Goal: Information Seeking & Learning: Learn about a topic

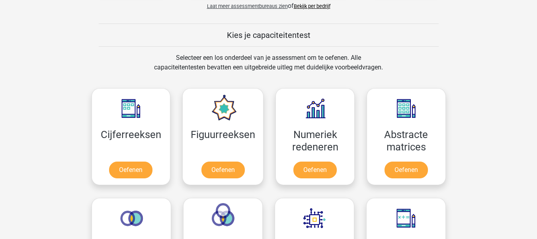
scroll to position [290, 0]
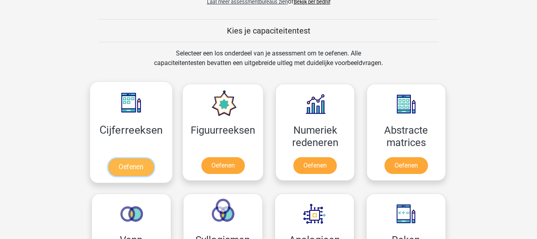
click at [141, 167] on link "Oefenen" at bounding box center [130, 167] width 45 height 18
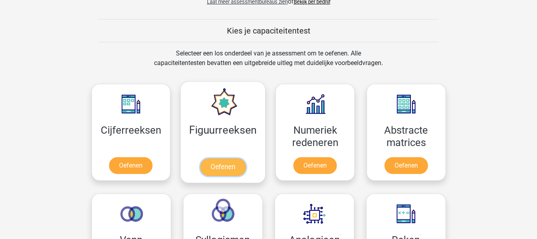
click at [223, 171] on link "Oefenen" at bounding box center [222, 167] width 45 height 18
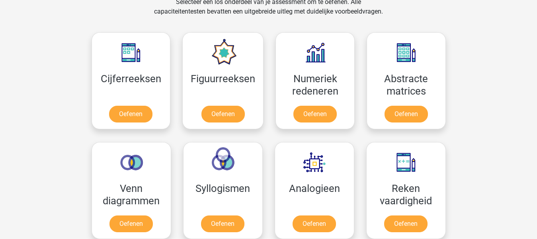
scroll to position [385, 0]
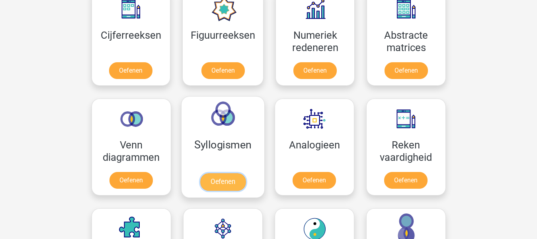
click at [227, 183] on link "Oefenen" at bounding box center [222, 182] width 45 height 18
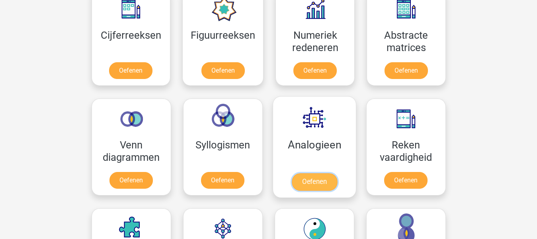
click at [315, 183] on link "Oefenen" at bounding box center [314, 182] width 45 height 18
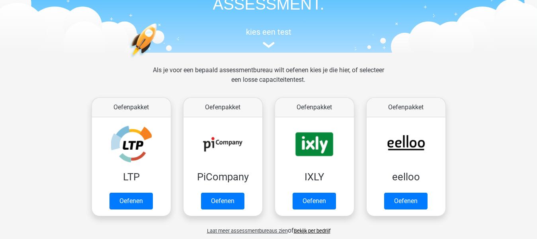
scroll to position [59, 0]
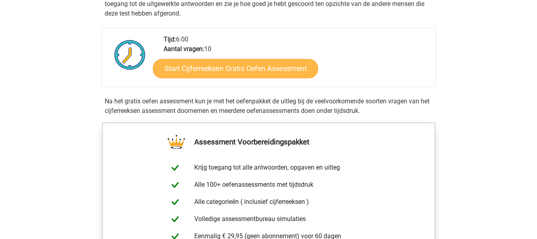
scroll to position [184, 0]
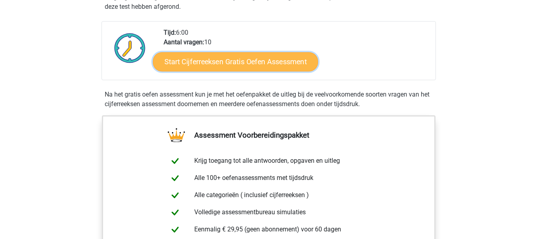
click at [281, 71] on link "Start Cijferreeksen Gratis Oefen Assessment" at bounding box center [235, 61] width 165 height 19
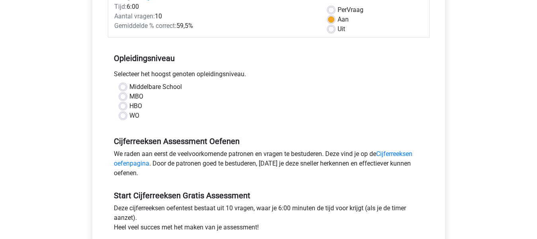
scroll to position [118, 0]
click at [129, 104] on label "HBO" at bounding box center [135, 106] width 13 height 10
click at [124, 104] on input "HBO" at bounding box center [123, 105] width 6 height 8
radio input "true"
click at [129, 86] on label "Middelbare School" at bounding box center [155, 87] width 53 height 10
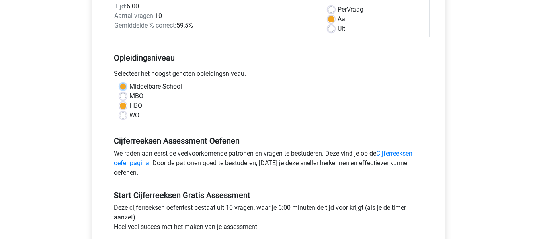
click at [124, 86] on input "Middelbare School" at bounding box center [123, 86] width 6 height 8
radio input "true"
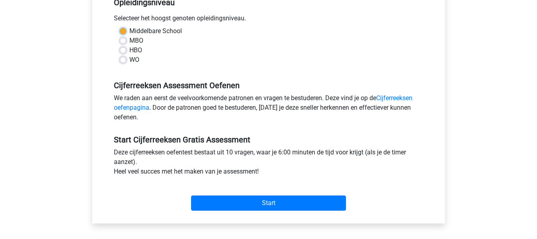
scroll to position [179, 0]
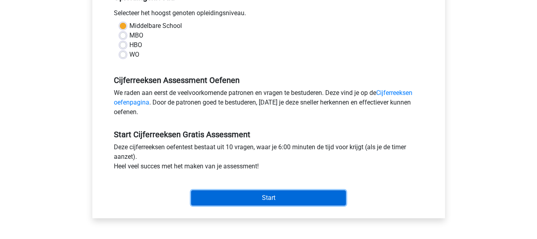
click at [236, 194] on input "Start" at bounding box center [268, 197] width 155 height 15
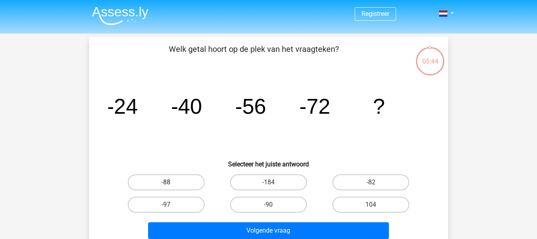
click at [190, 179] on label "-88" at bounding box center [166, 182] width 77 height 16
click at [171, 182] on input "-88" at bounding box center [168, 184] width 5 height 5
radio input "true"
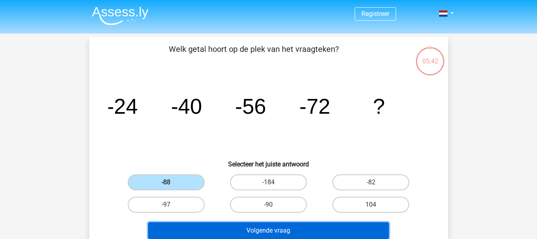
click at [251, 230] on button "Volgende vraag" at bounding box center [268, 230] width 241 height 17
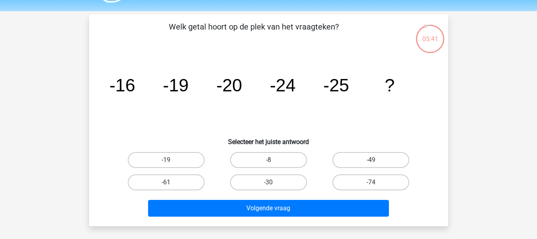
scroll to position [19, 0]
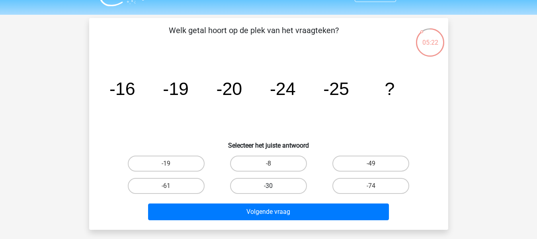
click at [284, 181] on label "-30" at bounding box center [268, 186] width 77 height 16
click at [274, 186] on input "-30" at bounding box center [270, 188] width 5 height 5
radio input "true"
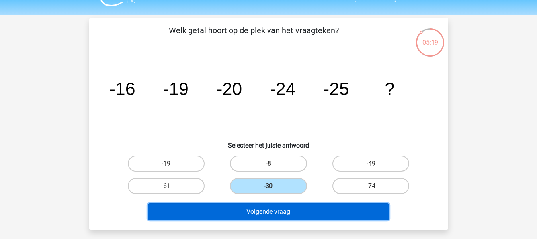
click at [270, 207] on button "Volgende vraag" at bounding box center [268, 211] width 241 height 17
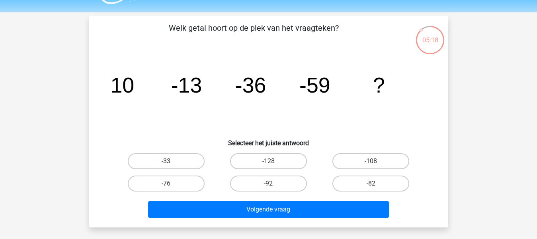
scroll to position [17, 0]
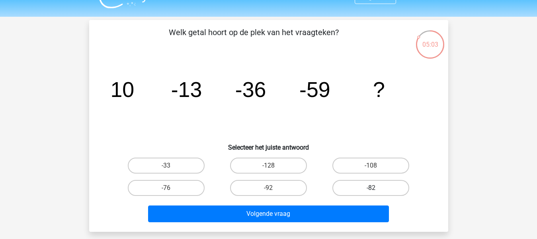
click at [384, 190] on label "-82" at bounding box center [371, 188] width 77 height 16
click at [376, 190] on input "-82" at bounding box center [373, 190] width 5 height 5
radio input "true"
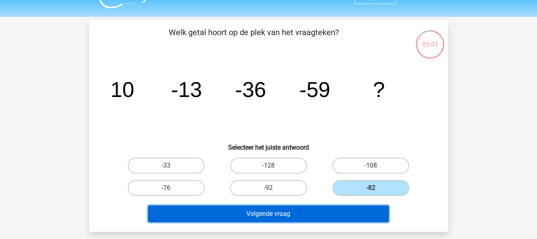
click at [339, 220] on button "Volgende vraag" at bounding box center [268, 213] width 241 height 17
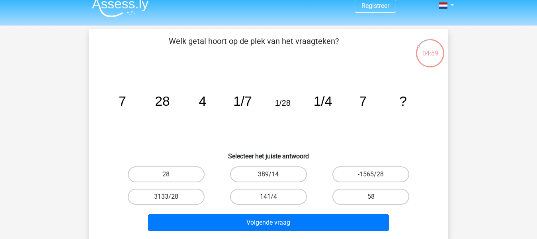
scroll to position [8, 0]
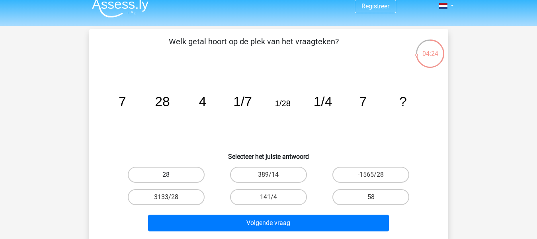
click at [193, 172] on label "28" at bounding box center [166, 175] width 77 height 16
click at [171, 174] on input "28" at bounding box center [168, 176] width 5 height 5
radio input "true"
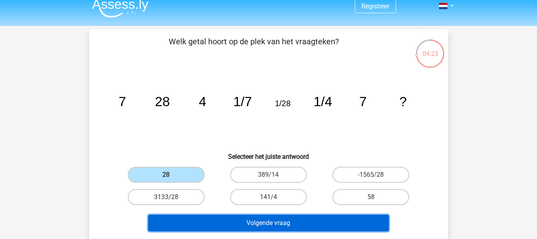
click at [212, 221] on button "Volgende vraag" at bounding box center [268, 222] width 241 height 17
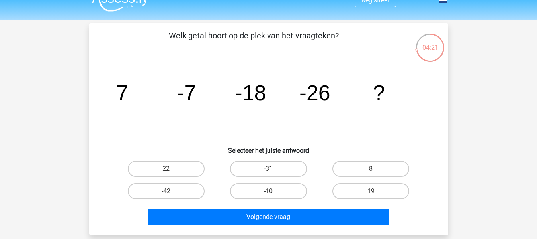
scroll to position [13, 0]
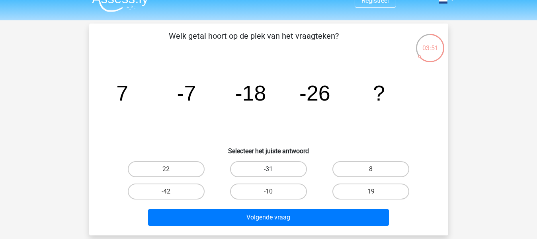
click at [286, 164] on label "-31" at bounding box center [268, 169] width 77 height 16
click at [274, 169] on input "-31" at bounding box center [270, 171] width 5 height 5
radio input "true"
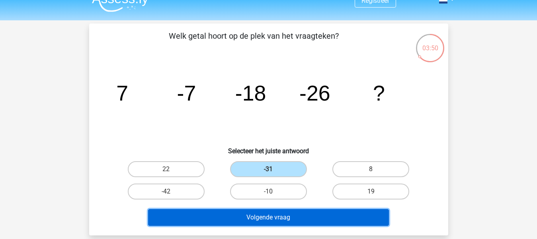
click at [267, 218] on button "Volgende vraag" at bounding box center [268, 217] width 241 height 17
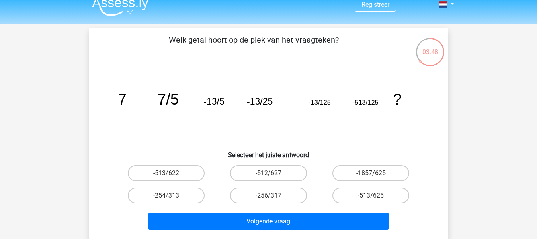
scroll to position [9, 0]
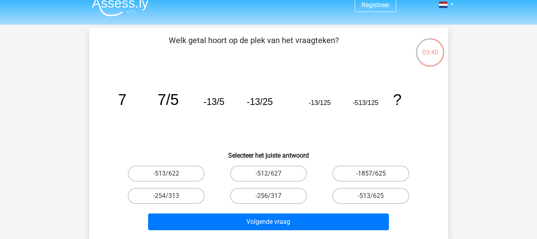
click at [375, 170] on label "-1857/625" at bounding box center [371, 173] width 77 height 16
click at [375, 173] on input "-1857/625" at bounding box center [373, 175] width 5 height 5
radio input "true"
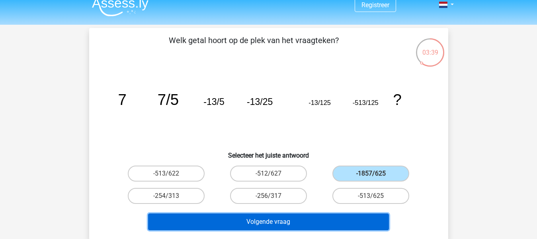
click at [319, 225] on button "Volgende vraag" at bounding box center [268, 221] width 241 height 17
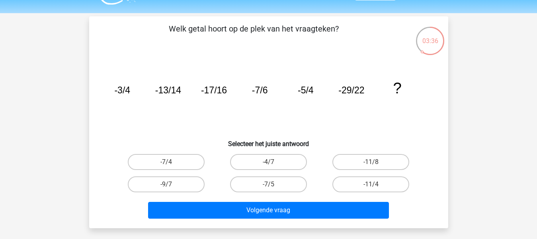
scroll to position [21, 0]
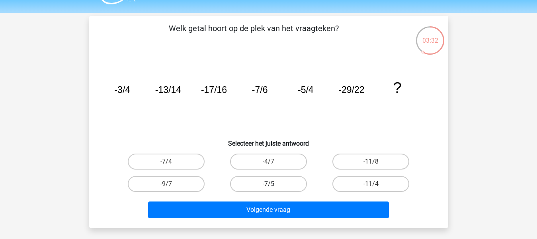
click at [298, 176] on label "-7/5" at bounding box center [268, 184] width 77 height 16
click at [274, 184] on input "-7/5" at bounding box center [270, 186] width 5 height 5
radio input "true"
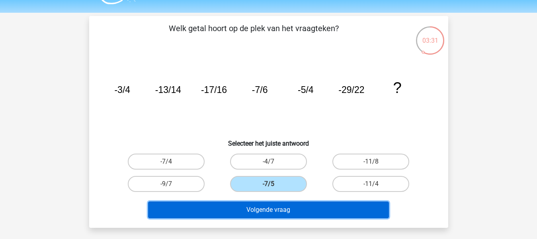
click at [293, 214] on button "Volgende vraag" at bounding box center [268, 209] width 241 height 17
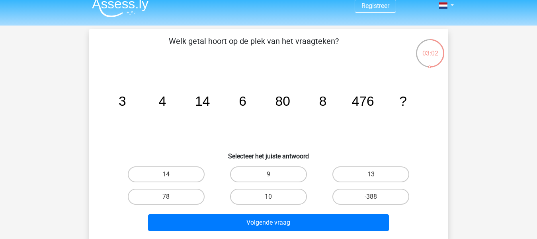
scroll to position [8, 0]
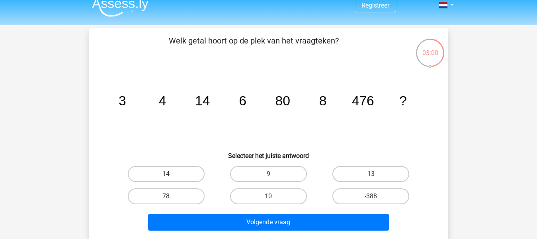
click at [181, 199] on label "78" at bounding box center [166, 196] width 77 height 16
click at [171, 199] on input "78" at bounding box center [168, 198] width 5 height 5
radio input "true"
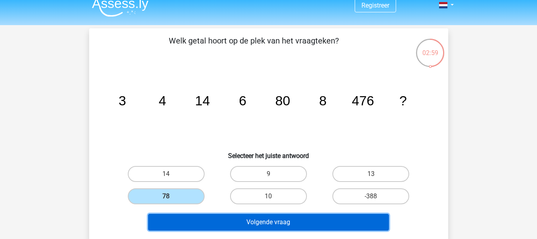
click at [192, 224] on button "Volgende vraag" at bounding box center [268, 222] width 241 height 17
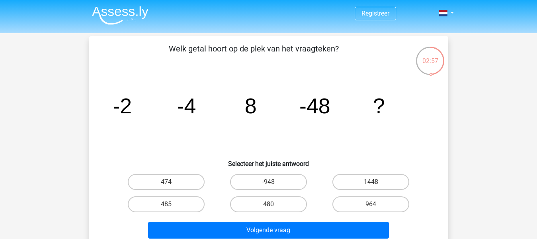
scroll to position [0, 0]
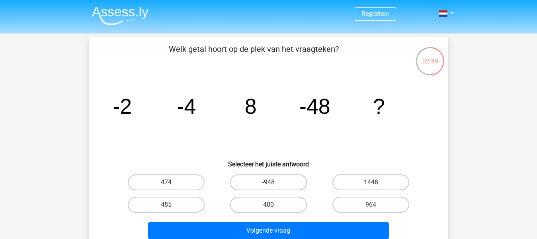
click at [294, 185] on label "-948" at bounding box center [268, 182] width 77 height 16
click at [274, 185] on input "-948" at bounding box center [270, 184] width 5 height 5
radio input "true"
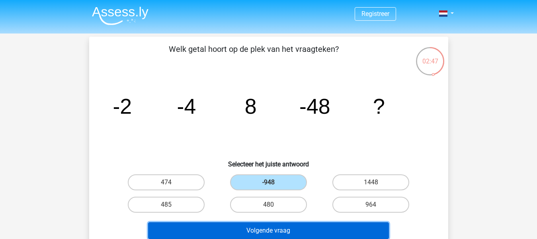
click at [280, 224] on button "Volgende vraag" at bounding box center [268, 230] width 241 height 17
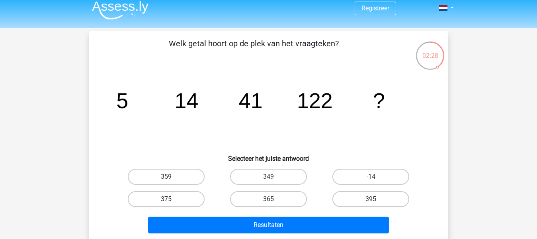
scroll to position [6, 0]
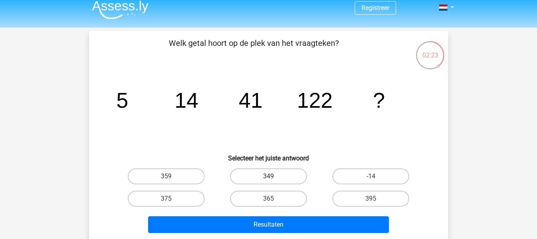
click at [284, 171] on label "349" at bounding box center [268, 176] width 77 height 16
click at [274, 176] on input "349" at bounding box center [270, 178] width 5 height 5
radio input "true"
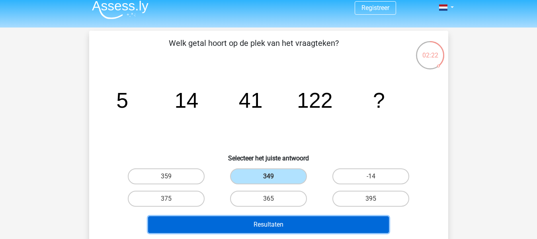
click at [262, 222] on button "Resultaten" at bounding box center [268, 224] width 241 height 17
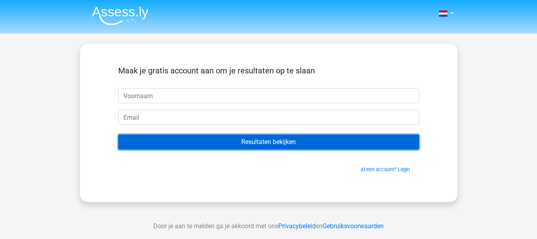
click at [263, 146] on input "Resultaten bekijken" at bounding box center [268, 141] width 301 height 15
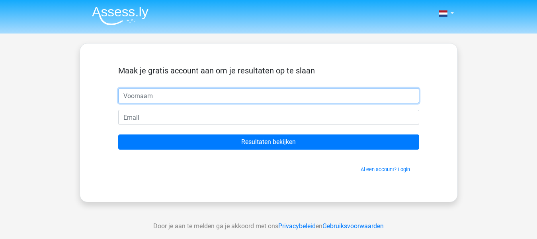
click at [255, 100] on input "text" at bounding box center [268, 95] width 301 height 15
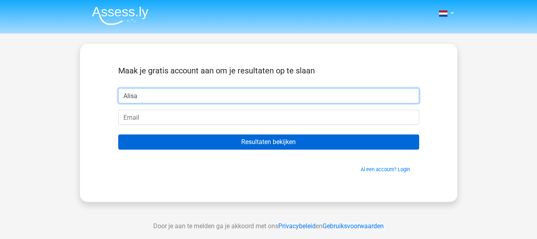
type input "Alisa"
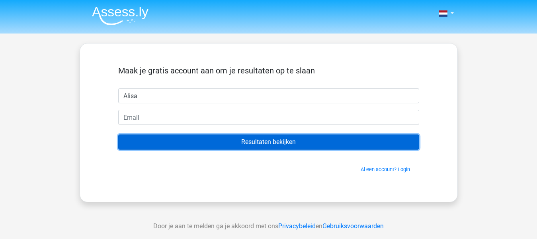
click at [265, 134] on input "Resultaten bekijken" at bounding box center [268, 141] width 301 height 15
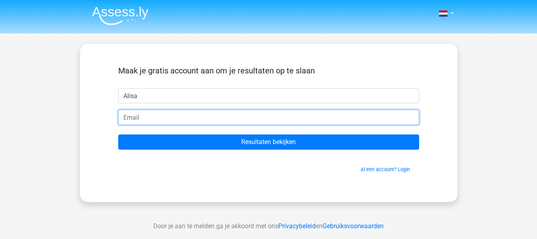
click at [257, 115] on input "email" at bounding box center [268, 117] width 301 height 15
type input "[EMAIL_ADDRESS][DOMAIN_NAME]"
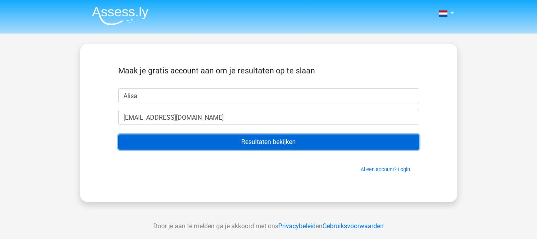
click at [269, 146] on input "Resultaten bekijken" at bounding box center [268, 141] width 301 height 15
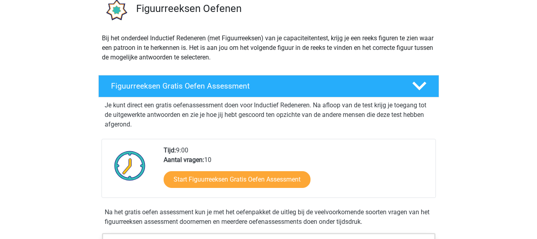
scroll to position [88, 0]
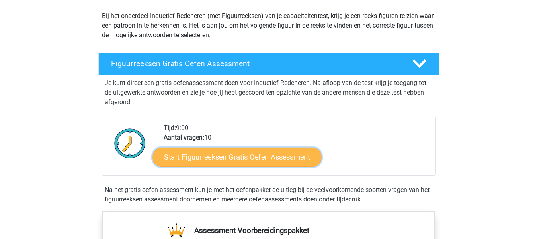
click at [275, 153] on link "Start Figuurreeksen Gratis Oefen Assessment" at bounding box center [237, 156] width 169 height 19
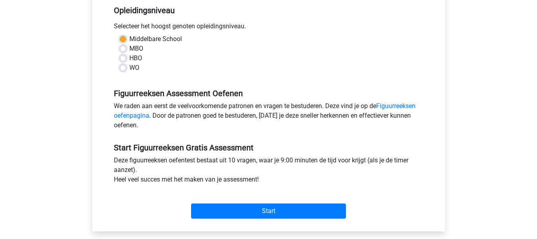
scroll to position [174, 0]
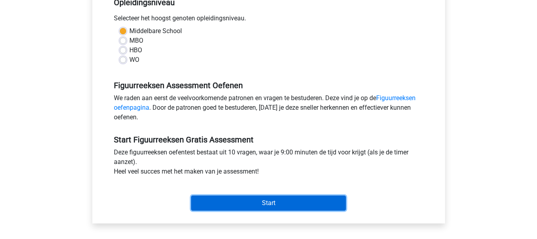
click at [265, 209] on input "Start" at bounding box center [268, 202] width 155 height 15
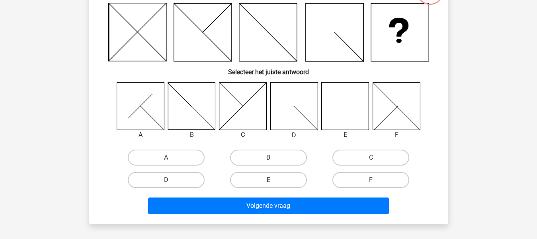
scroll to position [72, 0]
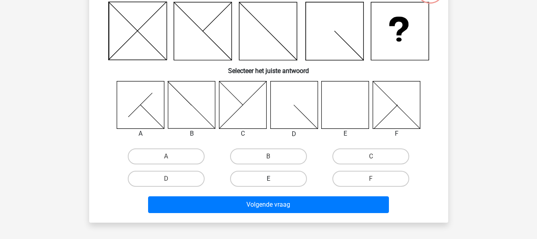
click at [290, 178] on label "E" at bounding box center [268, 178] width 77 height 16
click at [274, 178] on input "E" at bounding box center [270, 180] width 5 height 5
radio input "true"
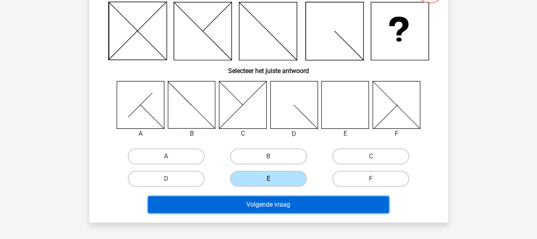
click at [281, 206] on button "Volgende vraag" at bounding box center [268, 204] width 241 height 17
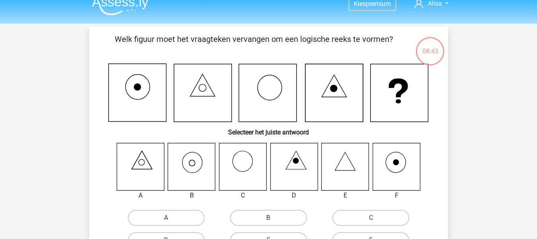
scroll to position [9, 0]
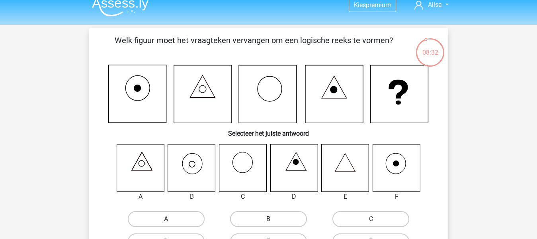
click at [253, 218] on label "B" at bounding box center [268, 219] width 77 height 16
click at [268, 219] on input "B" at bounding box center [270, 221] width 5 height 5
radio input "true"
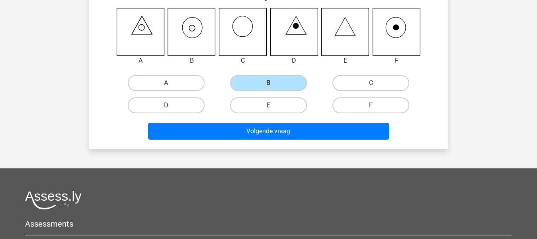
scroll to position [145, 0]
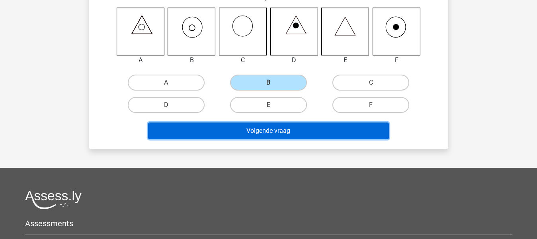
click at [321, 127] on button "Volgende vraag" at bounding box center [268, 130] width 241 height 17
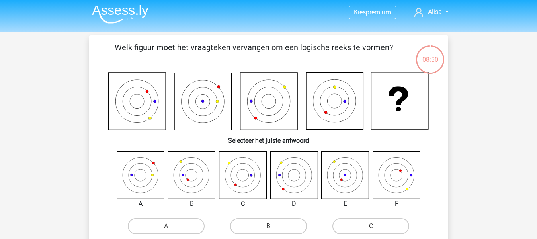
scroll to position [1, 0]
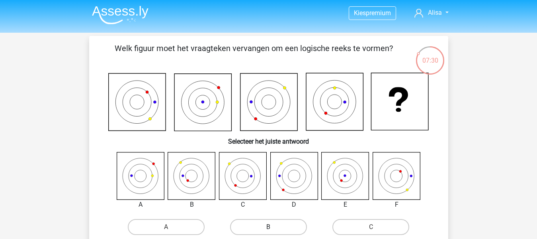
click at [277, 233] on label "B" at bounding box center [268, 227] width 77 height 16
click at [274, 232] on input "B" at bounding box center [270, 229] width 5 height 5
radio input "true"
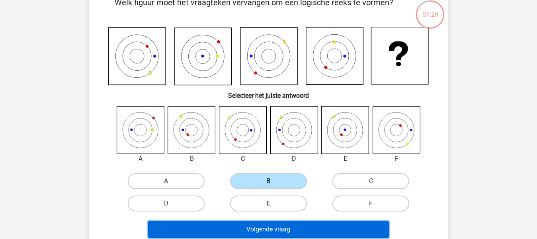
click at [277, 229] on button "Volgende vraag" at bounding box center [268, 229] width 241 height 17
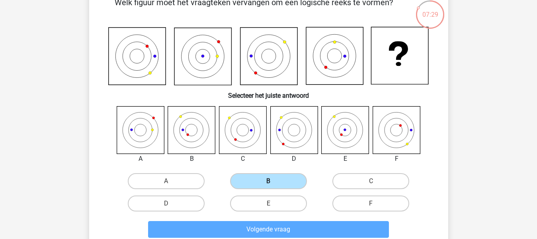
scroll to position [37, 0]
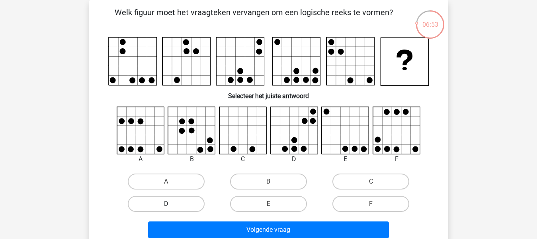
click at [191, 205] on label "D" at bounding box center [166, 204] width 77 height 16
click at [171, 205] on input "D" at bounding box center [168, 206] width 5 height 5
radio input "true"
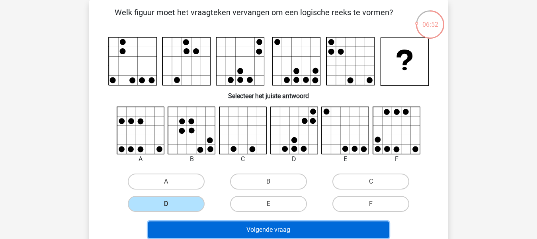
click at [205, 225] on button "Volgende vraag" at bounding box center [268, 229] width 241 height 17
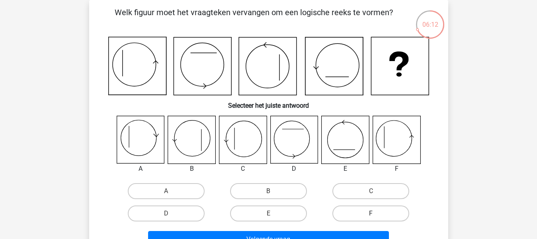
click at [401, 221] on label "F" at bounding box center [371, 213] width 77 height 16
click at [376, 218] on input "F" at bounding box center [373, 215] width 5 height 5
radio input "true"
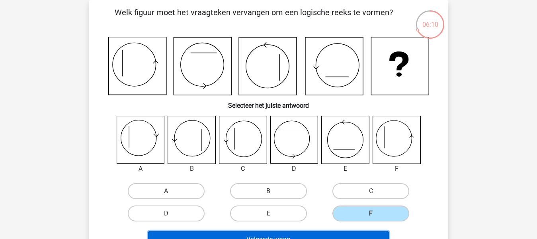
click at [374, 233] on button "Volgende vraag" at bounding box center [268, 239] width 241 height 17
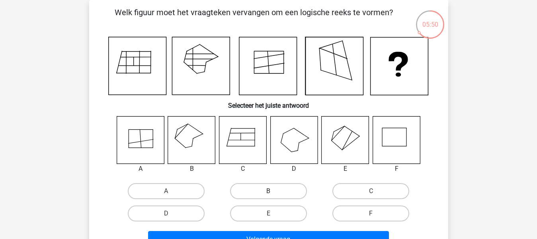
click at [266, 184] on label "B" at bounding box center [268, 191] width 77 height 16
click at [268, 191] on input "B" at bounding box center [270, 193] width 5 height 5
radio input "true"
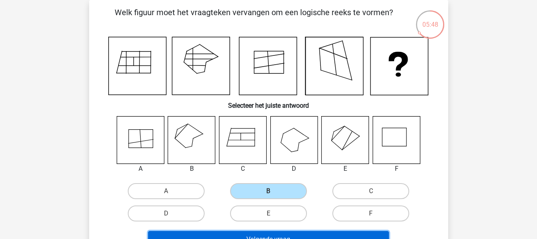
click at [317, 233] on button "Volgende vraag" at bounding box center [268, 239] width 241 height 17
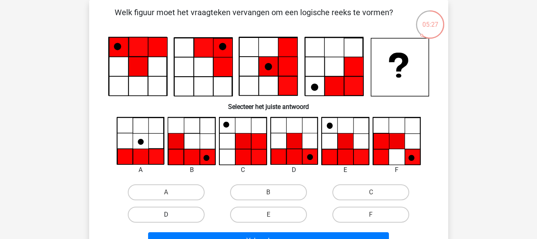
click at [182, 215] on label "D" at bounding box center [166, 214] width 77 height 16
click at [171, 215] on input "D" at bounding box center [168, 216] width 5 height 5
radio input "true"
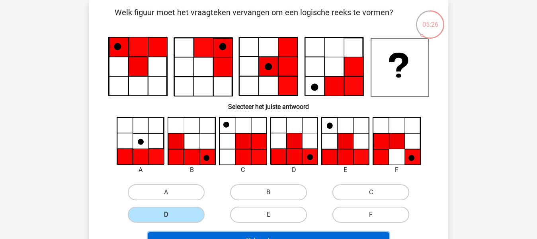
click at [235, 235] on button "Volgende vraag" at bounding box center [268, 240] width 241 height 17
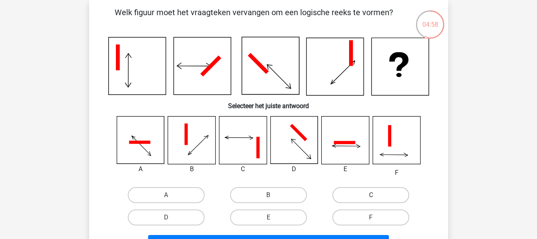
click at [361, 198] on label "C" at bounding box center [371, 195] width 77 height 16
click at [371, 198] on input "C" at bounding box center [373, 197] width 5 height 5
radio input "true"
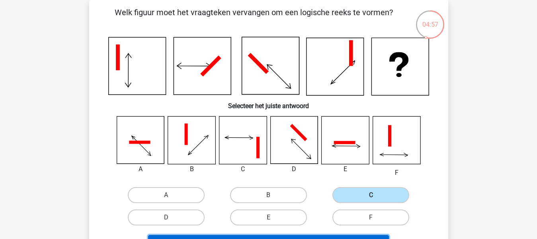
click at [346, 236] on button "Volgende vraag" at bounding box center [268, 243] width 241 height 17
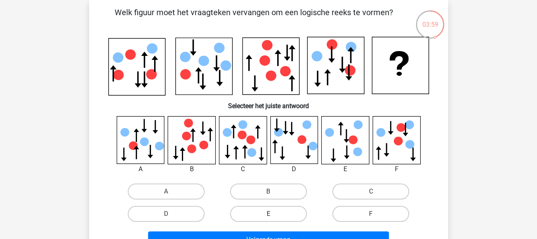
click at [259, 218] on label "E" at bounding box center [268, 214] width 77 height 16
click at [268, 218] on input "E" at bounding box center [270, 216] width 5 height 5
radio input "true"
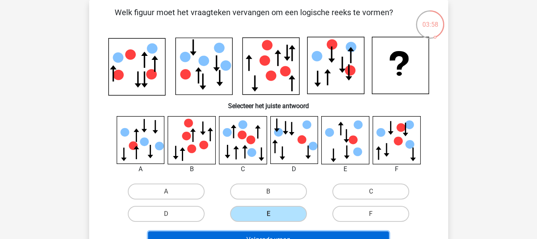
click at [263, 233] on button "Volgende vraag" at bounding box center [268, 239] width 241 height 17
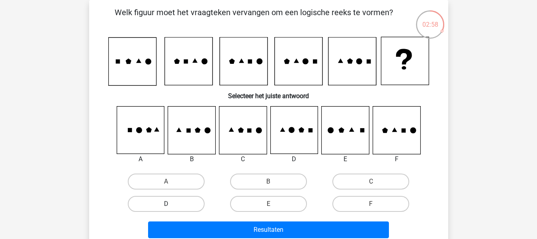
click at [174, 199] on label "D" at bounding box center [166, 204] width 77 height 16
click at [171, 204] on input "D" at bounding box center [168, 206] width 5 height 5
radio input "true"
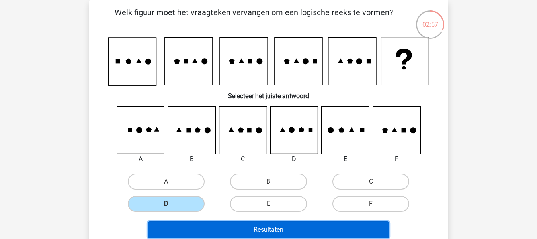
click at [226, 223] on button "Resultaten" at bounding box center [268, 229] width 241 height 17
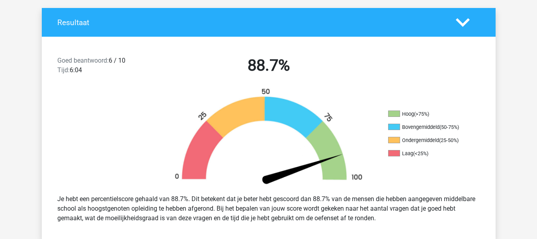
scroll to position [174, 0]
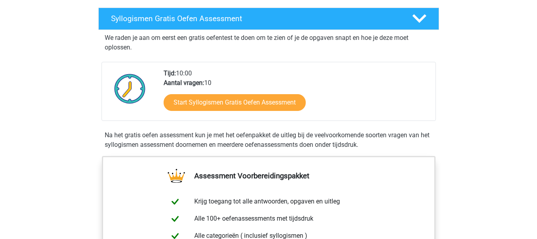
scroll to position [130, 0]
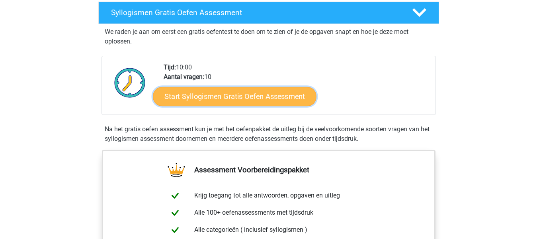
click at [237, 98] on link "Start Syllogismen Gratis Oefen Assessment" at bounding box center [235, 95] width 164 height 19
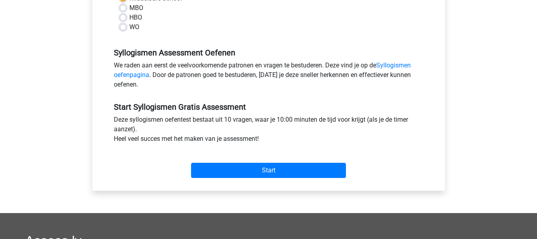
scroll to position [207, 0]
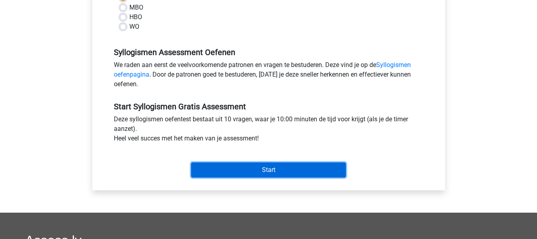
click at [294, 172] on input "Start" at bounding box center [268, 169] width 155 height 15
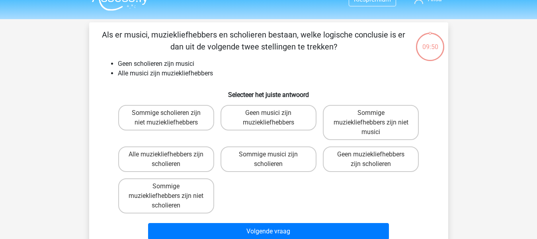
scroll to position [14, 0]
click at [395, 157] on label "Geen muziekliefhebbers zijn scholieren" at bounding box center [371, 159] width 96 height 25
click at [376, 157] on input "Geen muziekliefhebbers zijn scholieren" at bounding box center [373, 157] width 5 height 5
radio input "true"
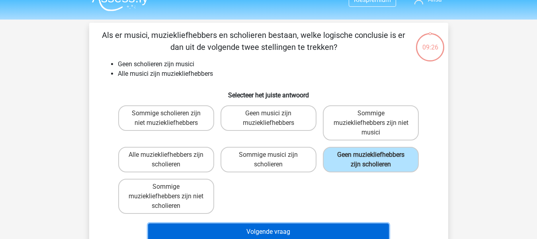
click at [301, 231] on button "Volgende vraag" at bounding box center [268, 231] width 241 height 17
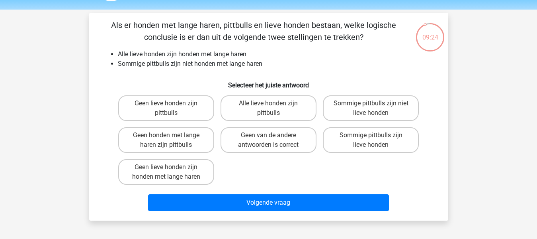
scroll to position [23, 0]
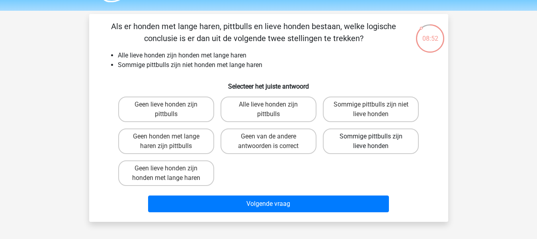
click at [400, 141] on label "Sommige pittbulls zijn lieve honden" at bounding box center [371, 140] width 96 height 25
click at [376, 141] on input "Sommige pittbulls zijn lieve honden" at bounding box center [373, 138] width 5 height 5
radio input "true"
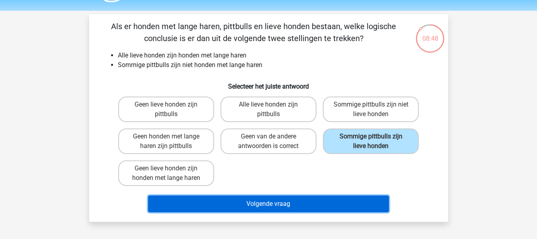
click at [292, 206] on button "Volgende vraag" at bounding box center [268, 203] width 241 height 17
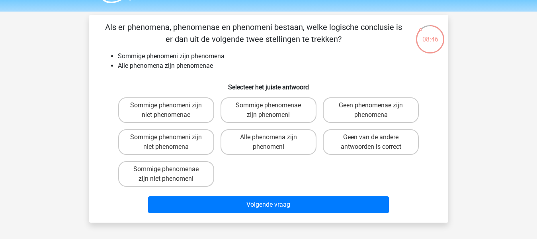
scroll to position [22, 0]
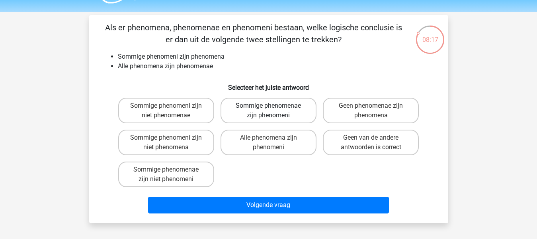
click at [308, 114] on label "Sommige phenomenae zijn phenomeni" at bounding box center [269, 110] width 96 height 25
click at [274, 111] on input "Sommige phenomenae zijn phenomeni" at bounding box center [270, 108] width 5 height 5
radio input "true"
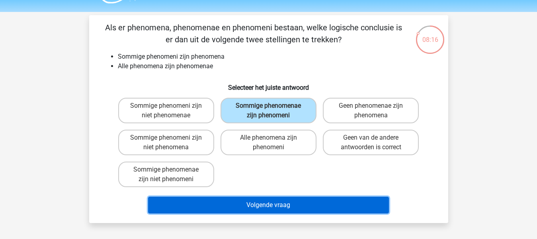
click at [280, 200] on button "Volgende vraag" at bounding box center [268, 204] width 241 height 17
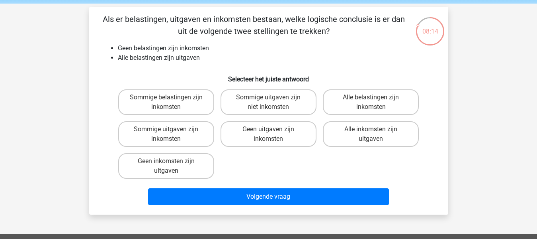
scroll to position [29, 0]
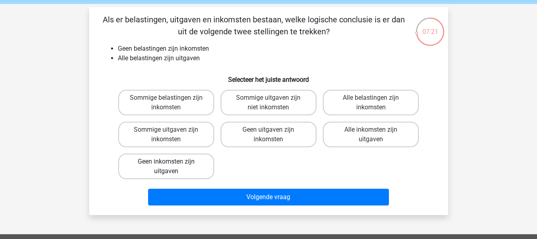
click at [198, 164] on label "Geen inkomsten zijn uitgaven" at bounding box center [166, 165] width 96 height 25
click at [171, 164] on input "Geen inkomsten zijn uitgaven" at bounding box center [168, 163] width 5 height 5
radio input "true"
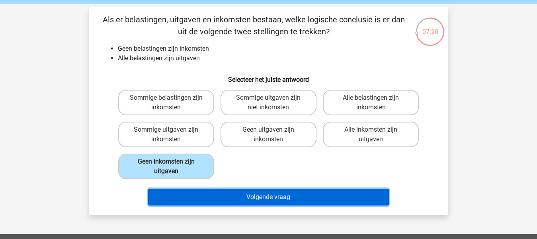
click at [249, 197] on button "Volgende vraag" at bounding box center [268, 196] width 241 height 17
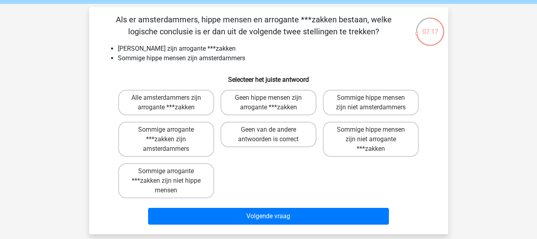
scroll to position [29, 0]
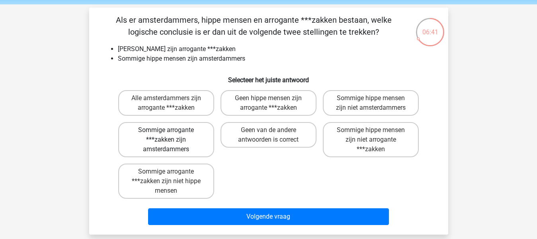
click at [196, 133] on label "Sommige arrogante ***zakken zijn amsterdammers" at bounding box center [166, 139] width 96 height 35
click at [171, 133] on input "Sommige arrogante ***zakken zijn amsterdammers" at bounding box center [168, 132] width 5 height 5
radio input "true"
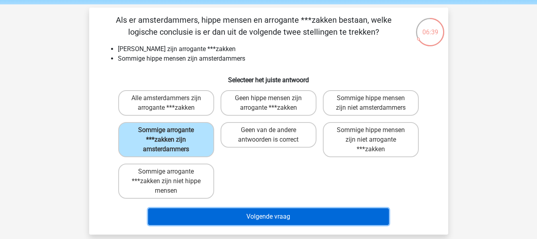
click at [263, 213] on button "Volgende vraag" at bounding box center [268, 216] width 241 height 17
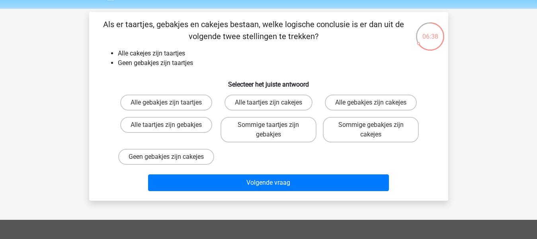
scroll to position [24, 0]
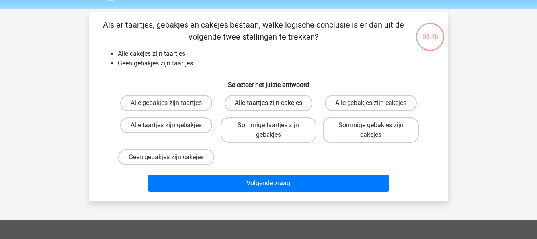
click at [303, 97] on label "Alle taartjes zijn cakejes" at bounding box center [269, 103] width 88 height 16
click at [274, 103] on input "Alle taartjes zijn cakejes" at bounding box center [270, 105] width 5 height 5
radio input "true"
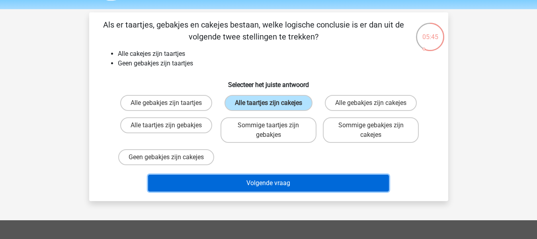
click at [258, 187] on button "Volgende vraag" at bounding box center [268, 182] width 241 height 17
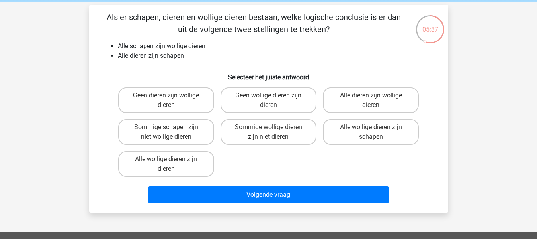
scroll to position [31, 0]
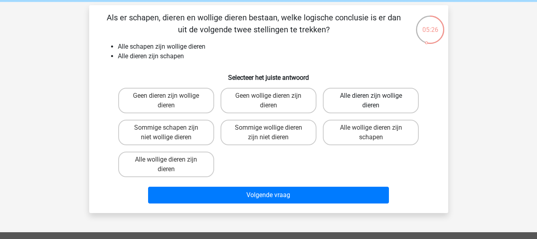
click at [395, 109] on label "Alle dieren zijn wollige dieren" at bounding box center [371, 100] width 96 height 25
click at [376, 101] on input "Alle dieren zijn wollige dieren" at bounding box center [373, 98] width 5 height 5
radio input "true"
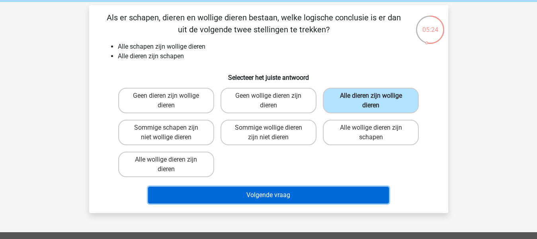
click at [280, 196] on button "Volgende vraag" at bounding box center [268, 194] width 241 height 17
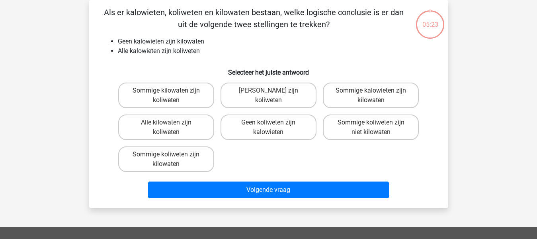
scroll to position [26, 0]
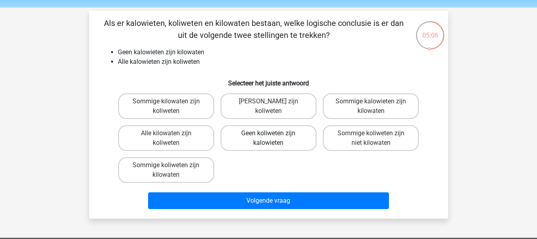
click at [287, 143] on label "Geen koliweten zijn kalowieten" at bounding box center [269, 137] width 96 height 25
click at [274, 138] on input "Geen koliweten zijn kalowieten" at bounding box center [270, 135] width 5 height 5
radio input "true"
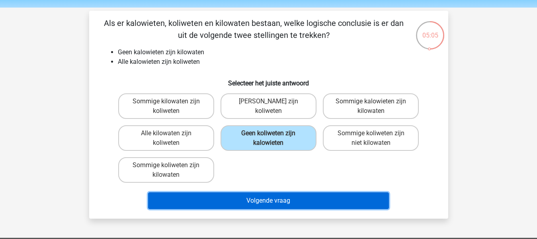
click at [242, 196] on button "Volgende vraag" at bounding box center [268, 200] width 241 height 17
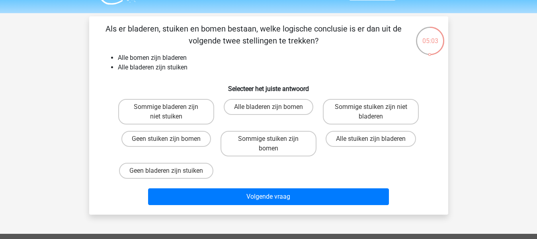
scroll to position [20, 0]
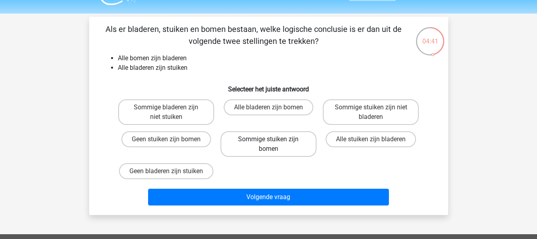
click at [246, 139] on label "Sommige stuiken zijn bomen" at bounding box center [269, 143] width 96 height 25
click at [268, 139] on input "Sommige stuiken zijn bomen" at bounding box center [270, 141] width 5 height 5
radio input "true"
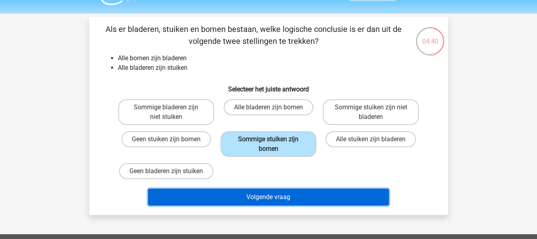
click at [225, 203] on button "Volgende vraag" at bounding box center [268, 196] width 241 height 17
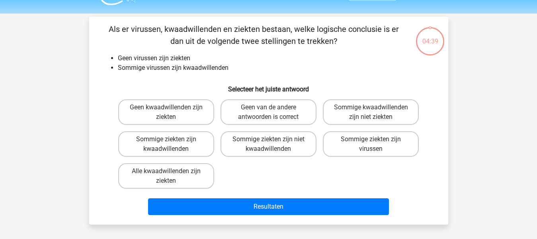
scroll to position [37, 0]
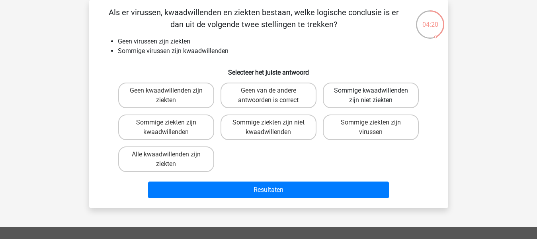
click at [402, 93] on label "Sommige kwaadwillenden zijn niet ziekten" at bounding box center [371, 94] width 96 height 25
click at [376, 93] on input "Sommige kwaadwillenden zijn niet ziekten" at bounding box center [373, 92] width 5 height 5
radio input "true"
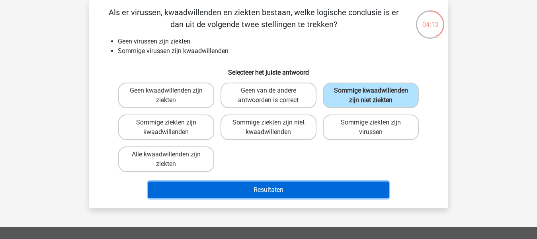
click at [262, 187] on button "Resultaten" at bounding box center [268, 189] width 241 height 17
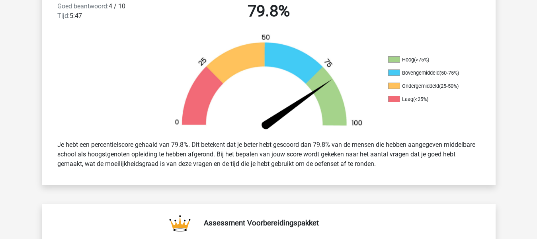
scroll to position [186, 0]
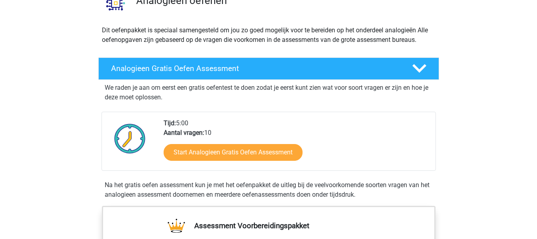
scroll to position [76, 0]
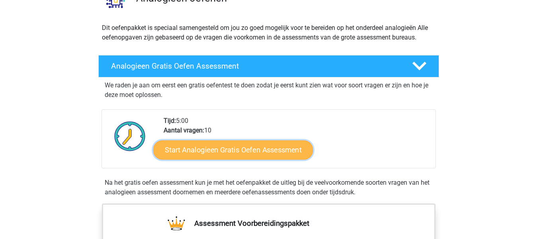
click at [254, 145] on link "Start Analogieen Gratis Oefen Assessment" at bounding box center [233, 149] width 160 height 19
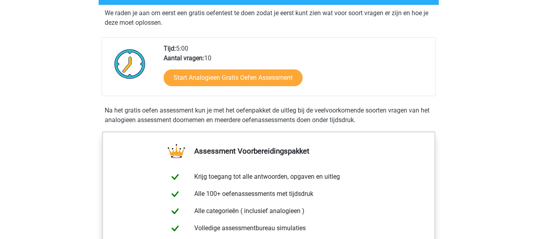
scroll to position [149, 0]
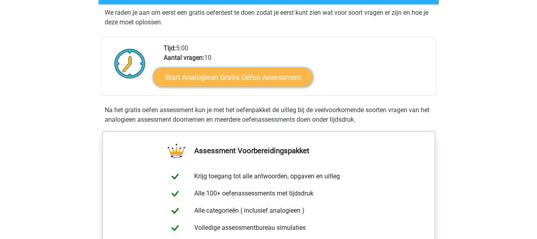
click at [232, 74] on link "Start Analogieen Gratis Oefen Assessment" at bounding box center [233, 76] width 160 height 19
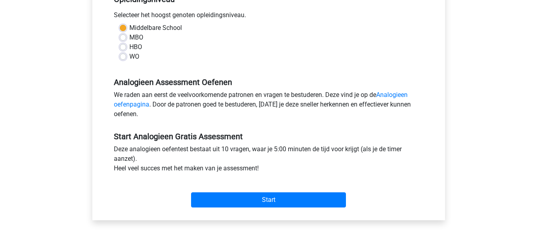
scroll to position [177, 0]
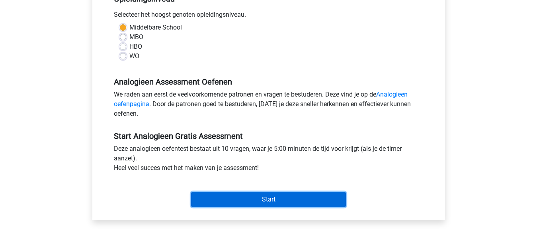
click at [286, 197] on input "Start" at bounding box center [268, 199] width 155 height 15
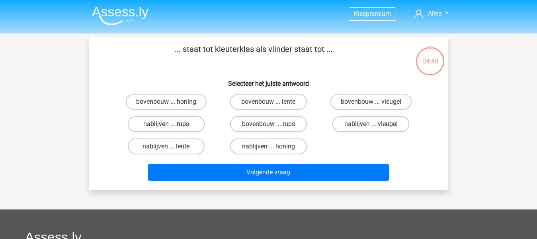
click at [177, 122] on label "nablijven ... rups" at bounding box center [166, 124] width 77 height 16
click at [171, 124] on input "nablijven ... rups" at bounding box center [168, 126] width 5 height 5
radio input "true"
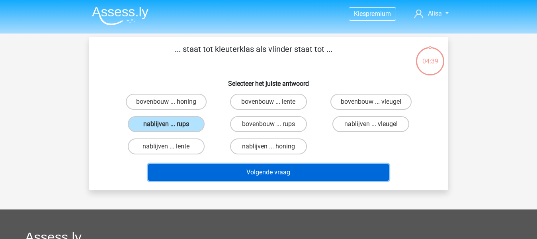
click at [241, 170] on button "Volgende vraag" at bounding box center [268, 172] width 241 height 17
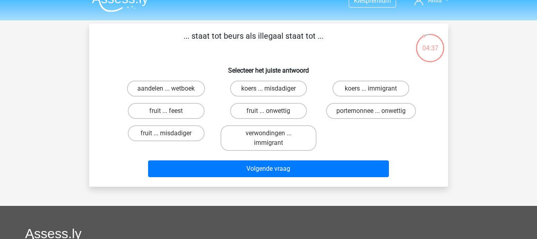
scroll to position [13, 0]
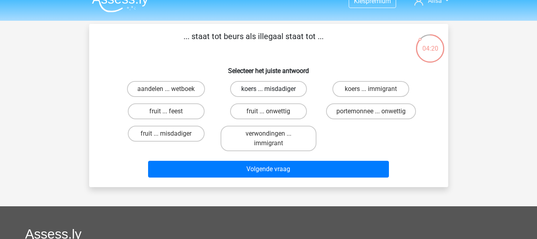
click at [280, 85] on label "koers ... misdadiger" at bounding box center [268, 89] width 77 height 16
click at [274, 89] on input "koers ... misdadiger" at bounding box center [270, 91] width 5 height 5
radio input "true"
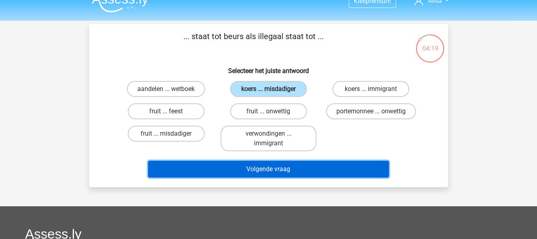
click at [222, 171] on button "Volgende vraag" at bounding box center [268, 169] width 241 height 17
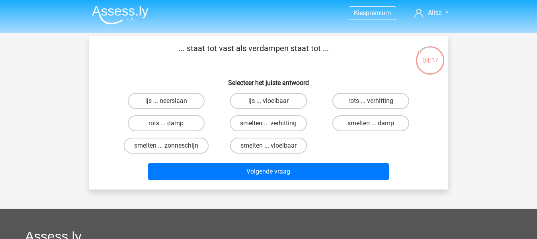
scroll to position [0, 0]
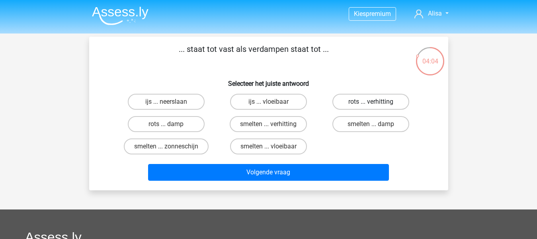
click at [369, 97] on label "rots ... verhitting" at bounding box center [371, 102] width 77 height 16
click at [371, 102] on input "rots ... verhitting" at bounding box center [373, 104] width 5 height 5
radio input "true"
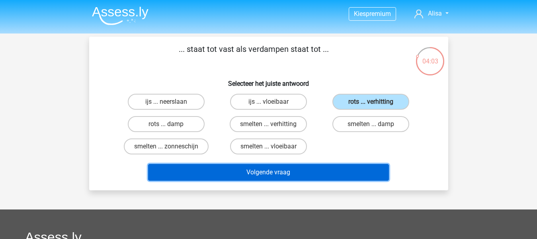
click at [269, 170] on button "Volgende vraag" at bounding box center [268, 172] width 241 height 17
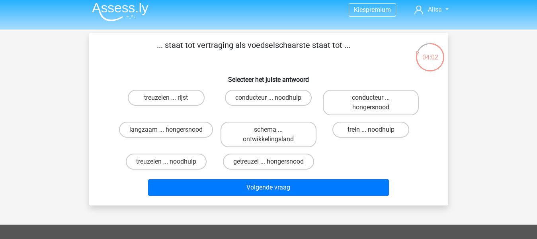
scroll to position [3, 0]
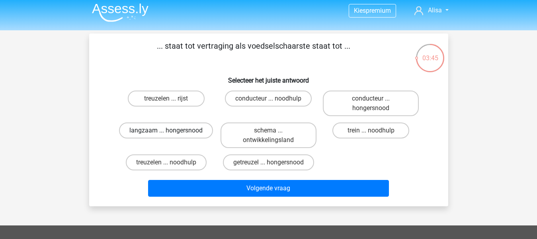
click at [180, 134] on label "langzaam ... hongersnood" at bounding box center [166, 130] width 94 height 16
click at [171, 134] on input "langzaam ... hongersnood" at bounding box center [168, 132] width 5 height 5
radio input "true"
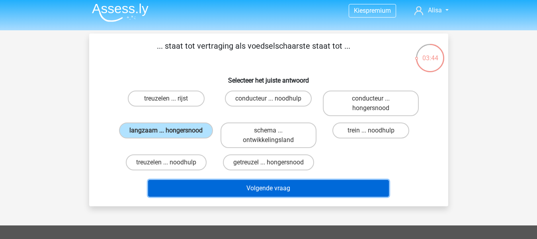
click at [294, 190] on button "Volgende vraag" at bounding box center [268, 188] width 241 height 17
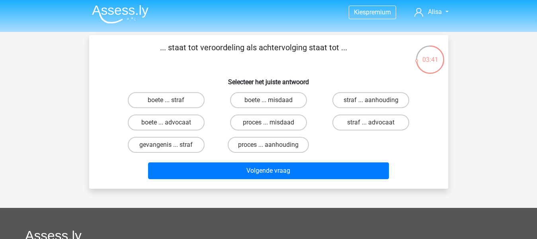
scroll to position [0, 0]
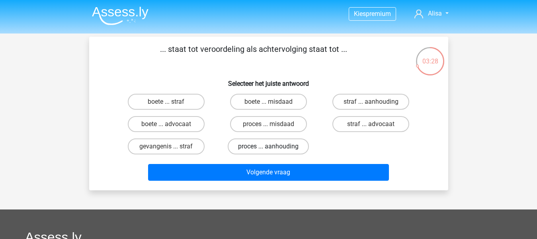
click at [286, 143] on label "proces ... aanhouding" at bounding box center [268, 146] width 81 height 16
click at [274, 146] on input "proces ... aanhouding" at bounding box center [270, 148] width 5 height 5
radio input "true"
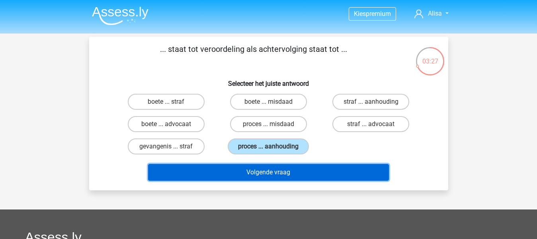
click at [256, 165] on button "Volgende vraag" at bounding box center [268, 172] width 241 height 17
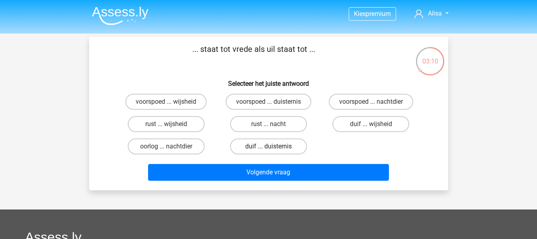
click at [288, 144] on label "duif ... duisternis" at bounding box center [268, 146] width 77 height 16
click at [274, 146] on input "duif ... duisternis" at bounding box center [270, 148] width 5 height 5
radio input "true"
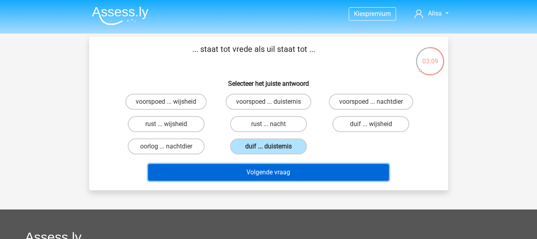
click at [250, 174] on button "Volgende vraag" at bounding box center [268, 172] width 241 height 17
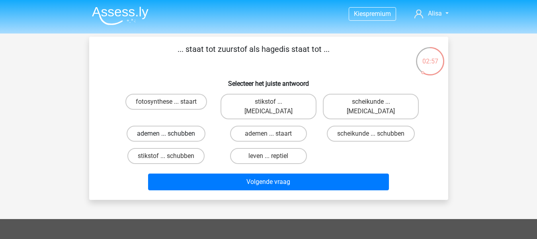
click at [186, 126] on label "ademen ... schubben" at bounding box center [166, 133] width 79 height 16
click at [171, 133] on input "ademen ... schubben" at bounding box center [168, 135] width 5 height 5
radio input "true"
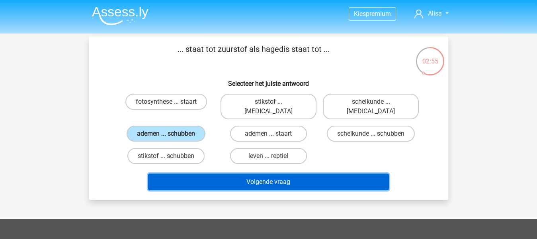
click at [278, 173] on button "Volgende vraag" at bounding box center [268, 181] width 241 height 17
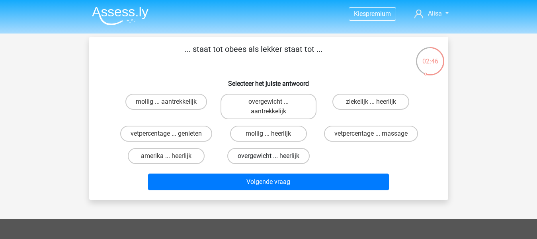
click at [295, 156] on label "overgewicht ... heerlijk" at bounding box center [268, 156] width 82 height 16
click at [274, 156] on input "overgewicht ... heerlijk" at bounding box center [270, 158] width 5 height 5
radio input "true"
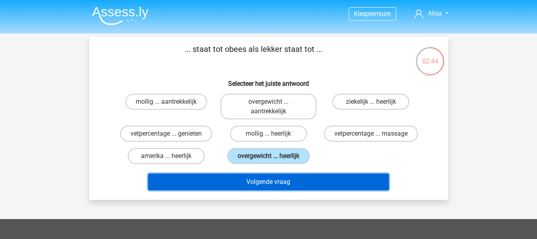
click at [274, 181] on button "Volgende vraag" at bounding box center [268, 181] width 241 height 17
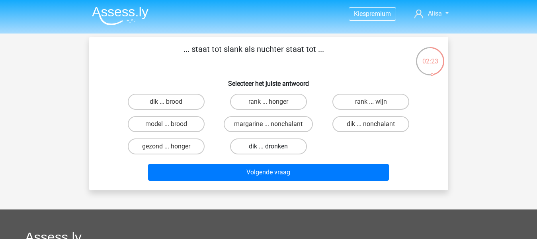
click at [300, 145] on label "dik ... dronken" at bounding box center [268, 146] width 77 height 16
click at [274, 146] on input "dik ... dronken" at bounding box center [270, 148] width 5 height 5
radio input "true"
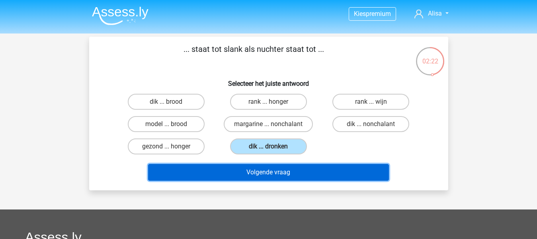
click at [276, 172] on button "Volgende vraag" at bounding box center [268, 172] width 241 height 17
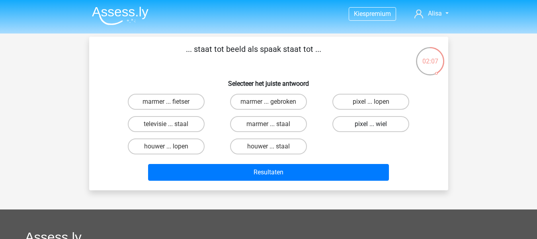
click at [367, 128] on label "pixel ... wiel" at bounding box center [371, 124] width 77 height 16
click at [371, 128] on input "pixel ... wiel" at bounding box center [373, 126] width 5 height 5
radio input "true"
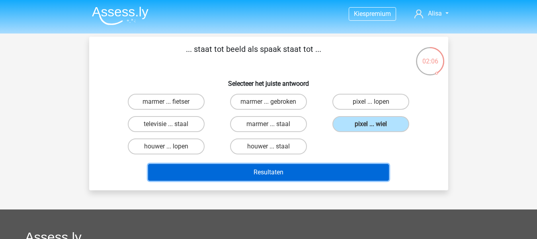
click at [309, 174] on button "Resultaten" at bounding box center [268, 172] width 241 height 17
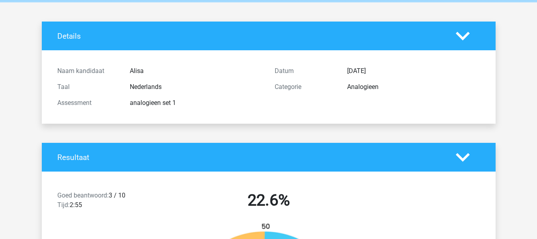
scroll to position [29, 0]
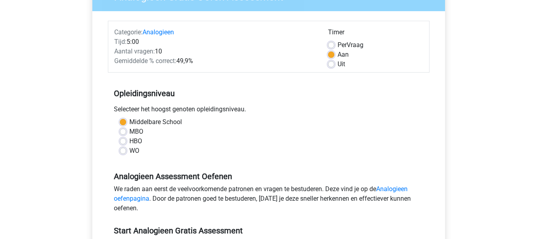
scroll to position [86, 0]
